Goal: Find specific page/section: Find specific page/section

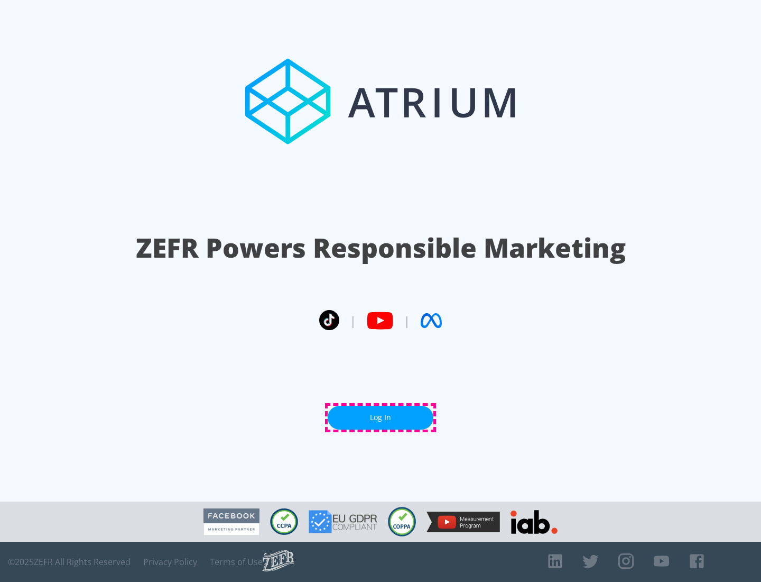
click at [381, 417] on link "Log In" at bounding box center [381, 418] width 106 height 24
